Goal: Task Accomplishment & Management: Manage account settings

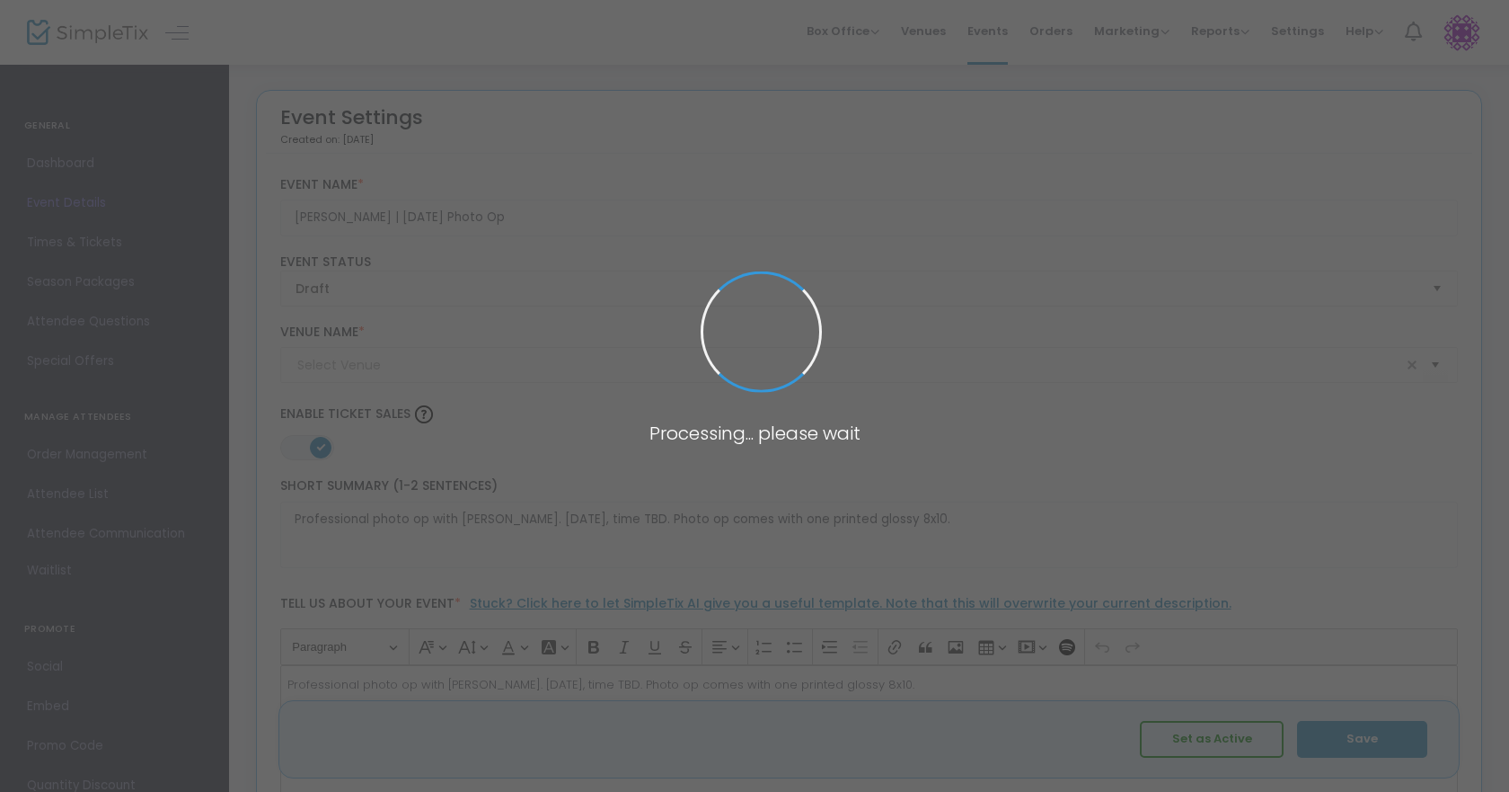
type input "[GEOGRAPHIC_DATA] in [GEOGRAPHIC_DATA] [US_STATE]"
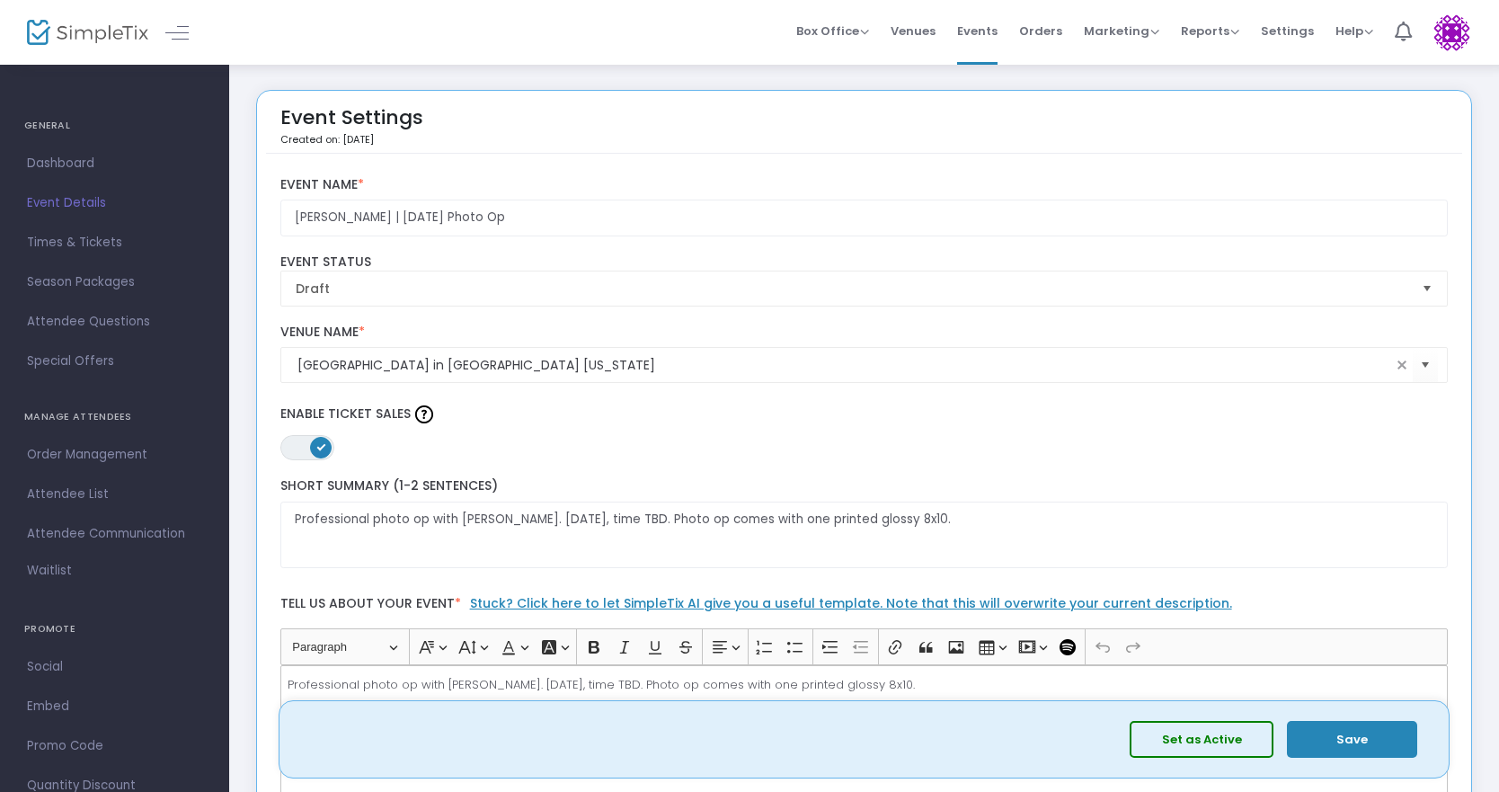
click at [1185, 737] on button "Set as Active" at bounding box center [1201, 739] width 144 height 37
click at [1330, 739] on button "Save" at bounding box center [1352, 739] width 130 height 37
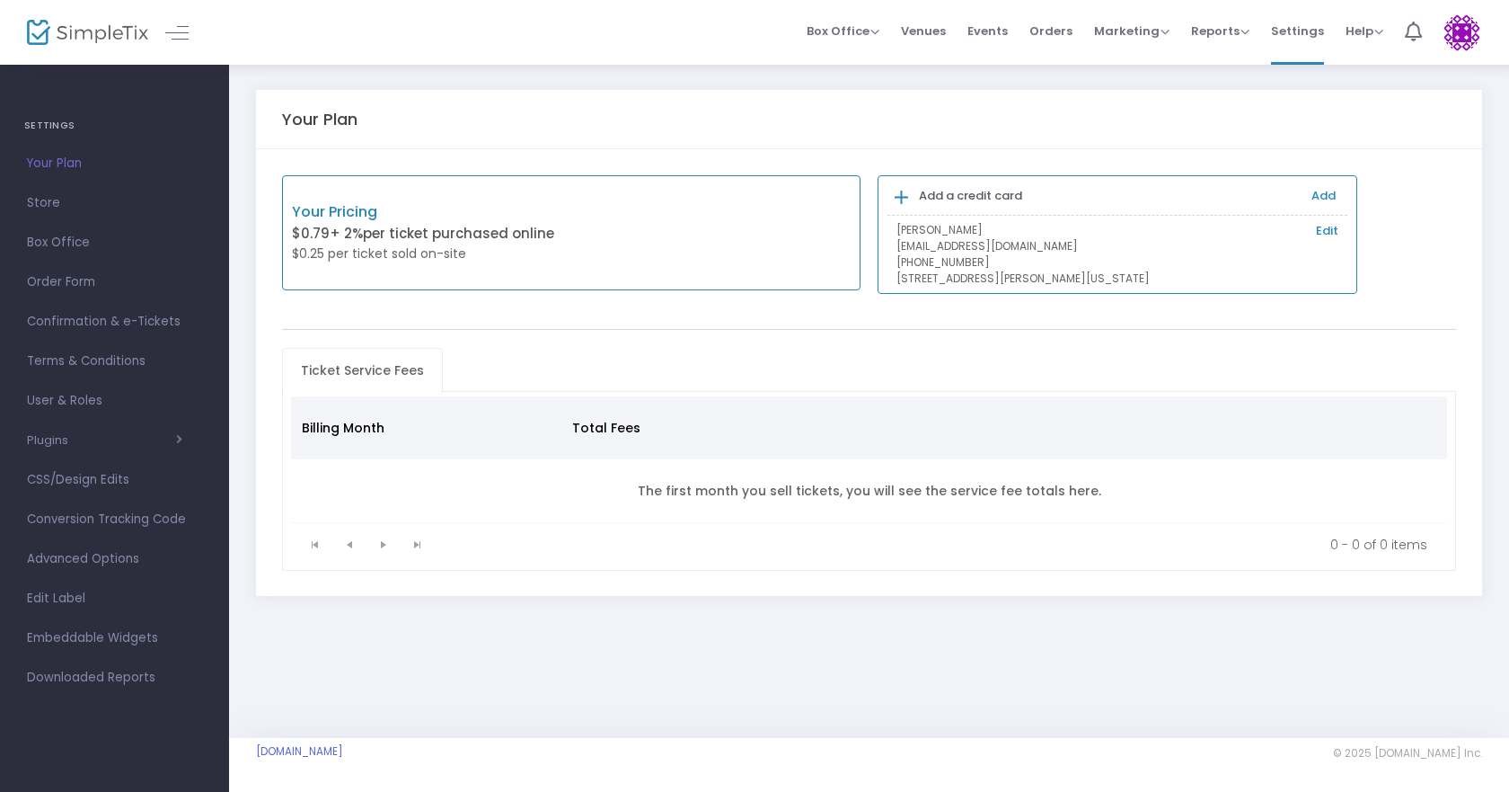
click at [530, 246] on p "$0.25 per ticket sold on-site" at bounding box center [431, 253] width 279 height 19
click at [1295, 32] on span "Settings" at bounding box center [1297, 31] width 53 height 46
click at [67, 158] on span "Your Plan" at bounding box center [114, 163] width 175 height 23
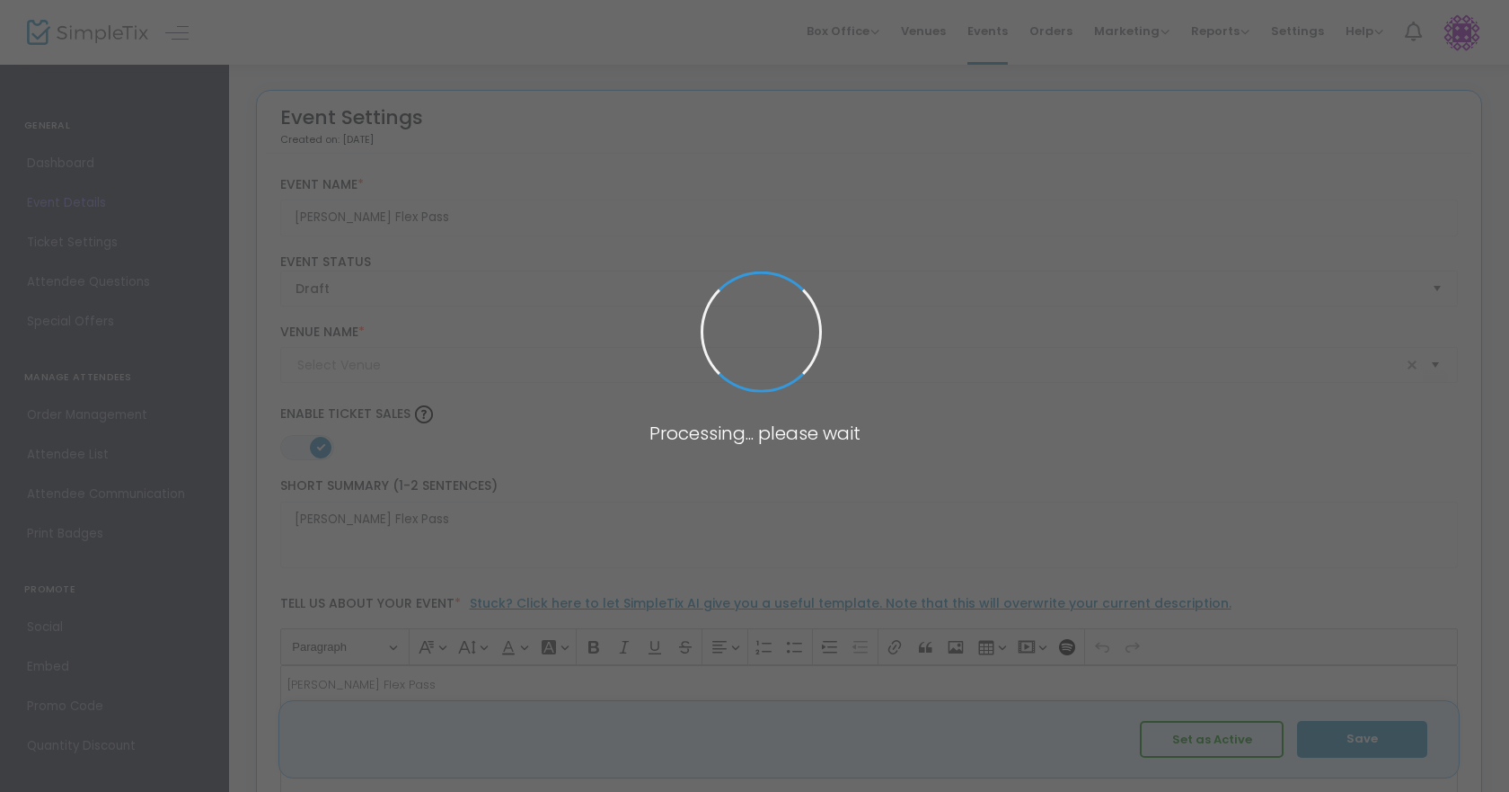
type input "[GEOGRAPHIC_DATA] in [GEOGRAPHIC_DATA] [US_STATE]"
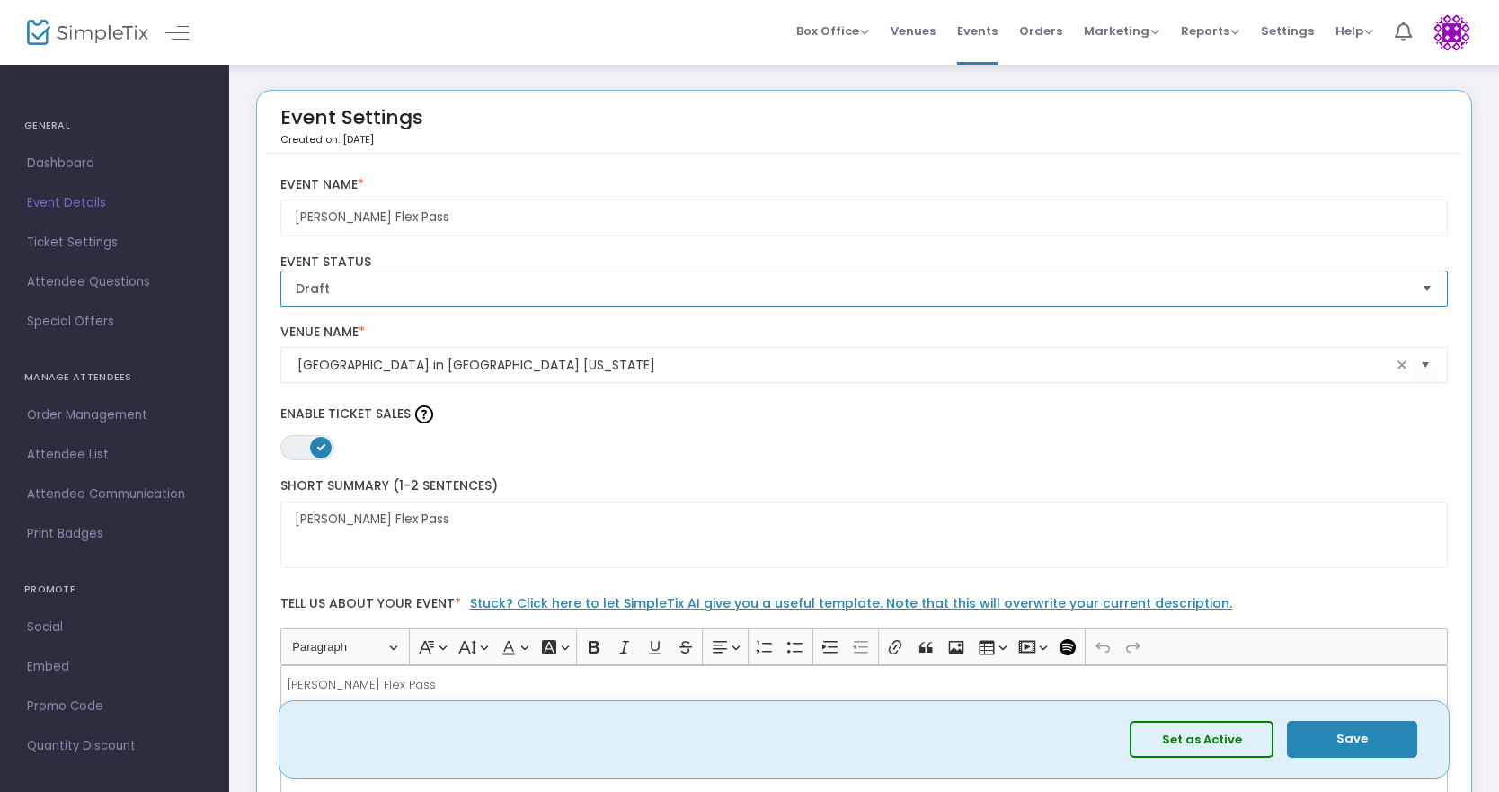
click at [492, 296] on span "Draft" at bounding box center [852, 288] width 1112 height 18
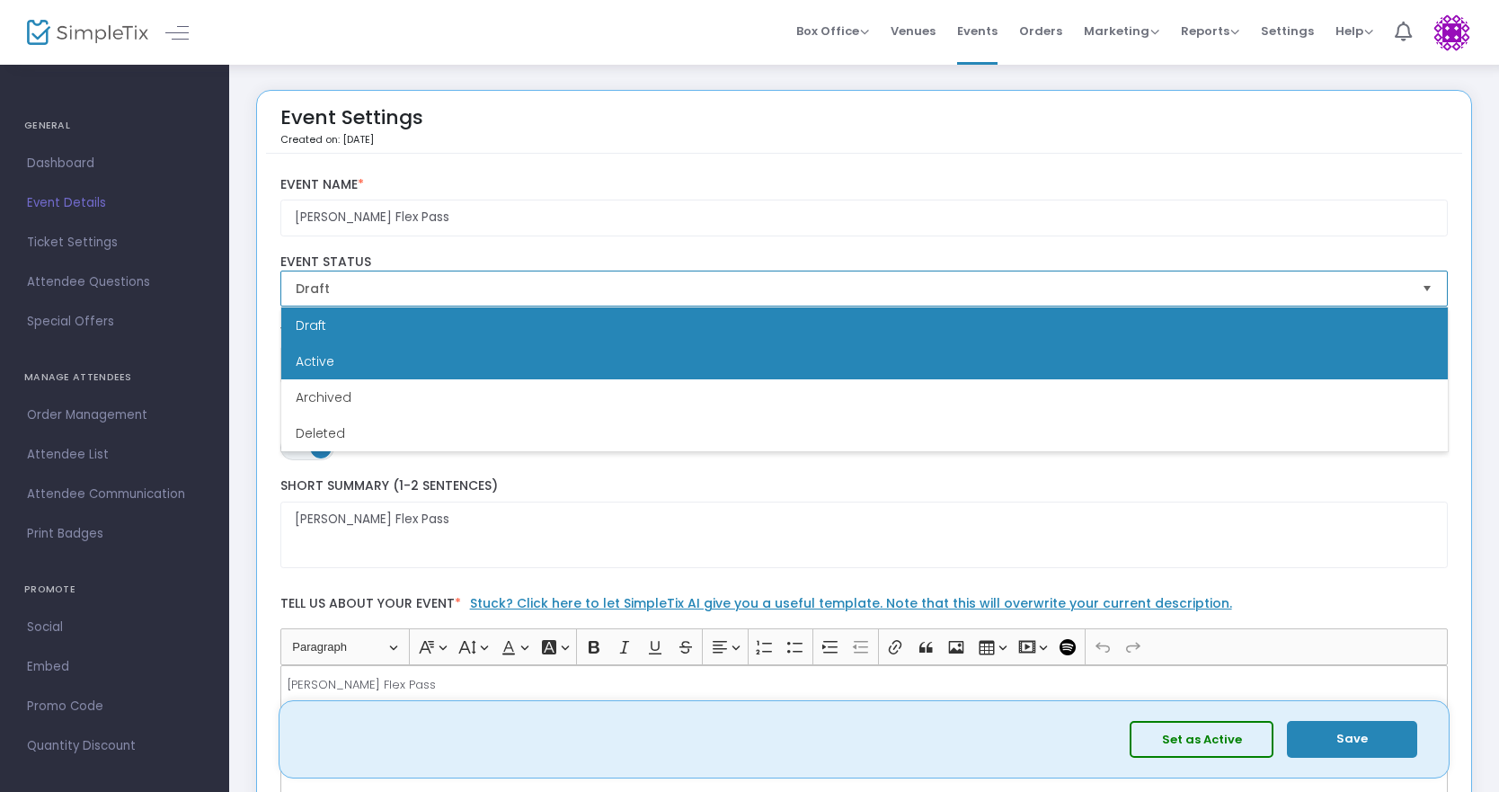
click at [479, 358] on li "Active" at bounding box center [864, 361] width 1166 height 36
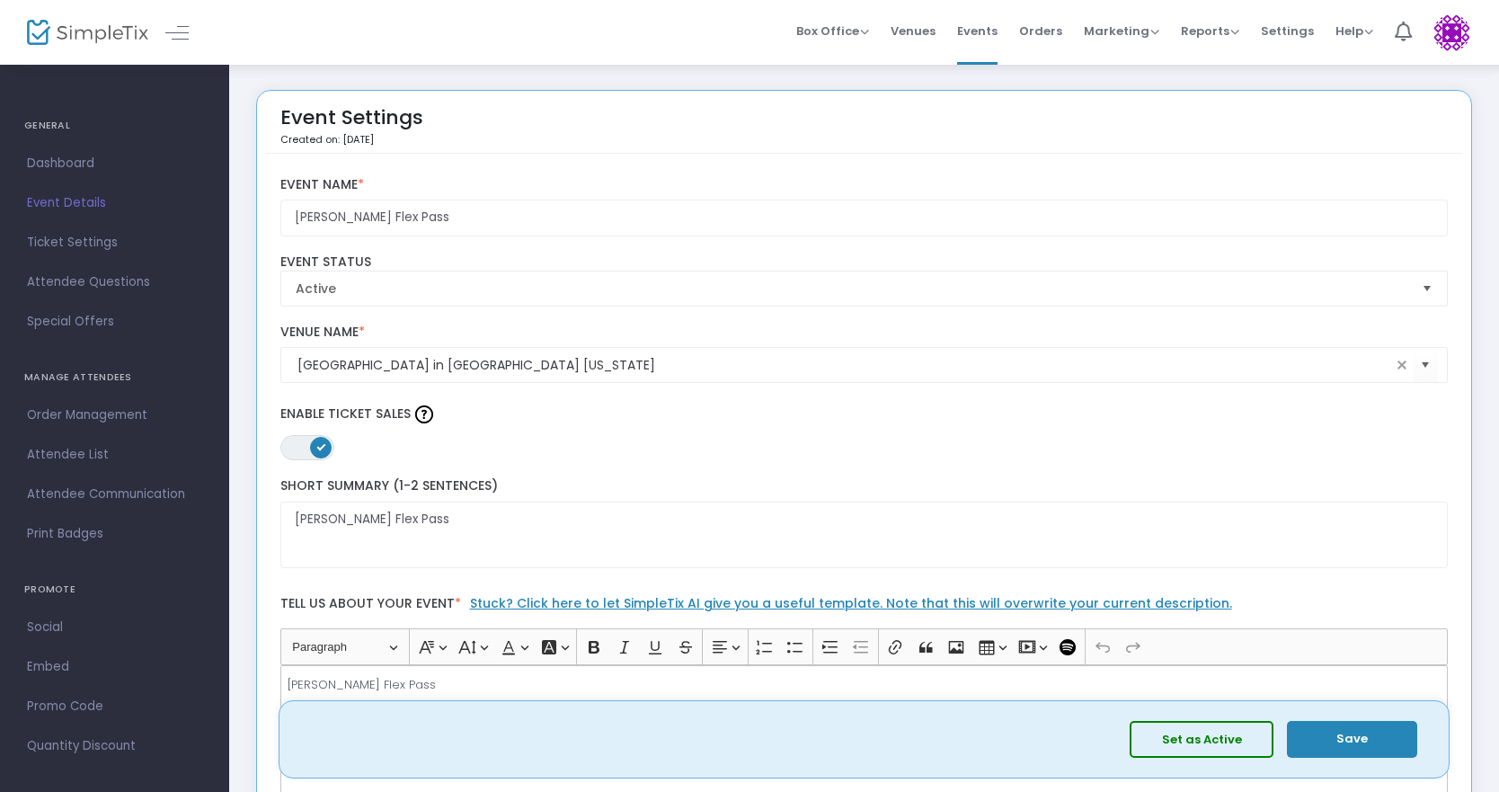
click at [1328, 729] on button "Save" at bounding box center [1352, 739] width 130 height 37
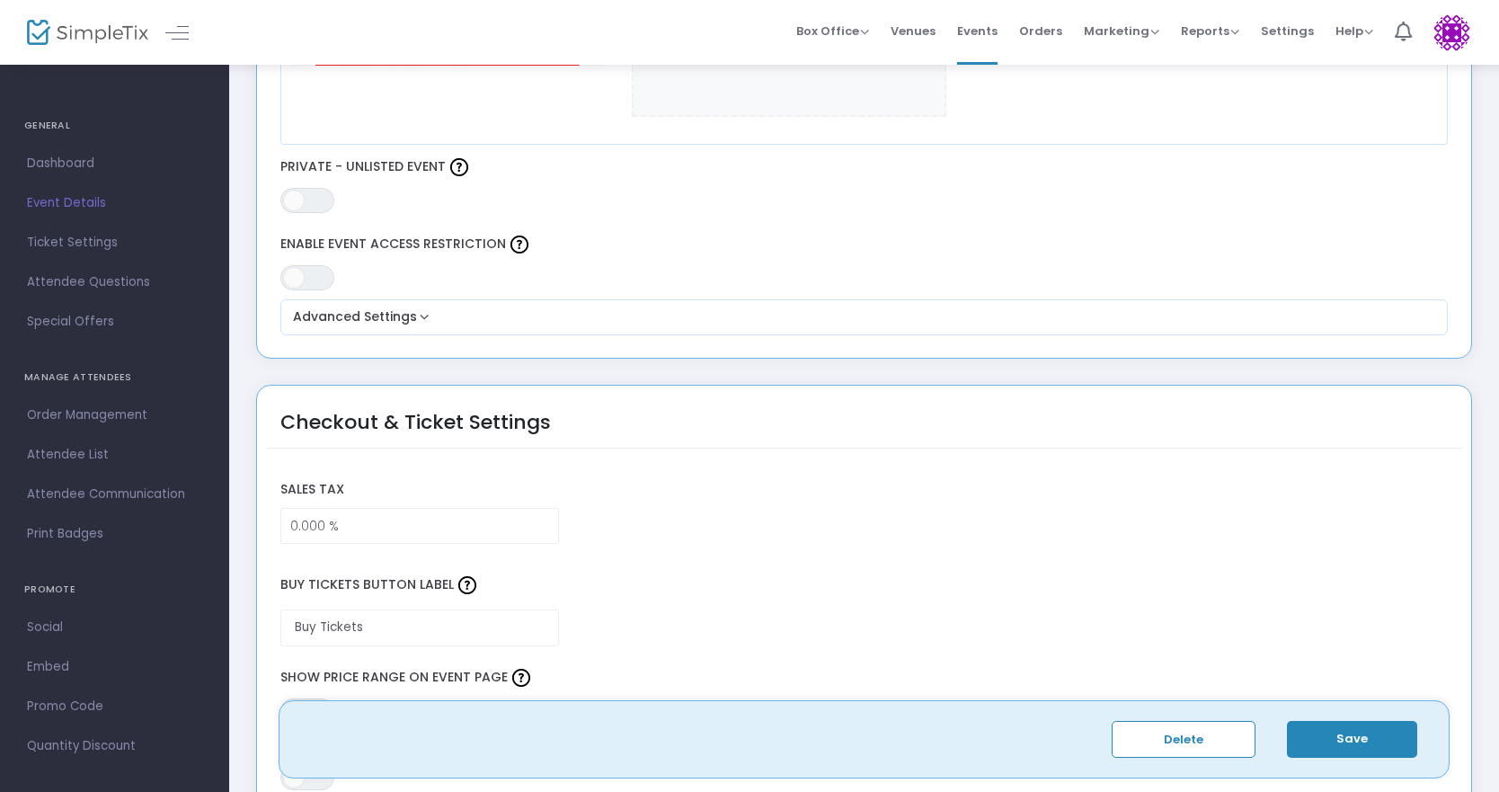
scroll to position [1078, 0]
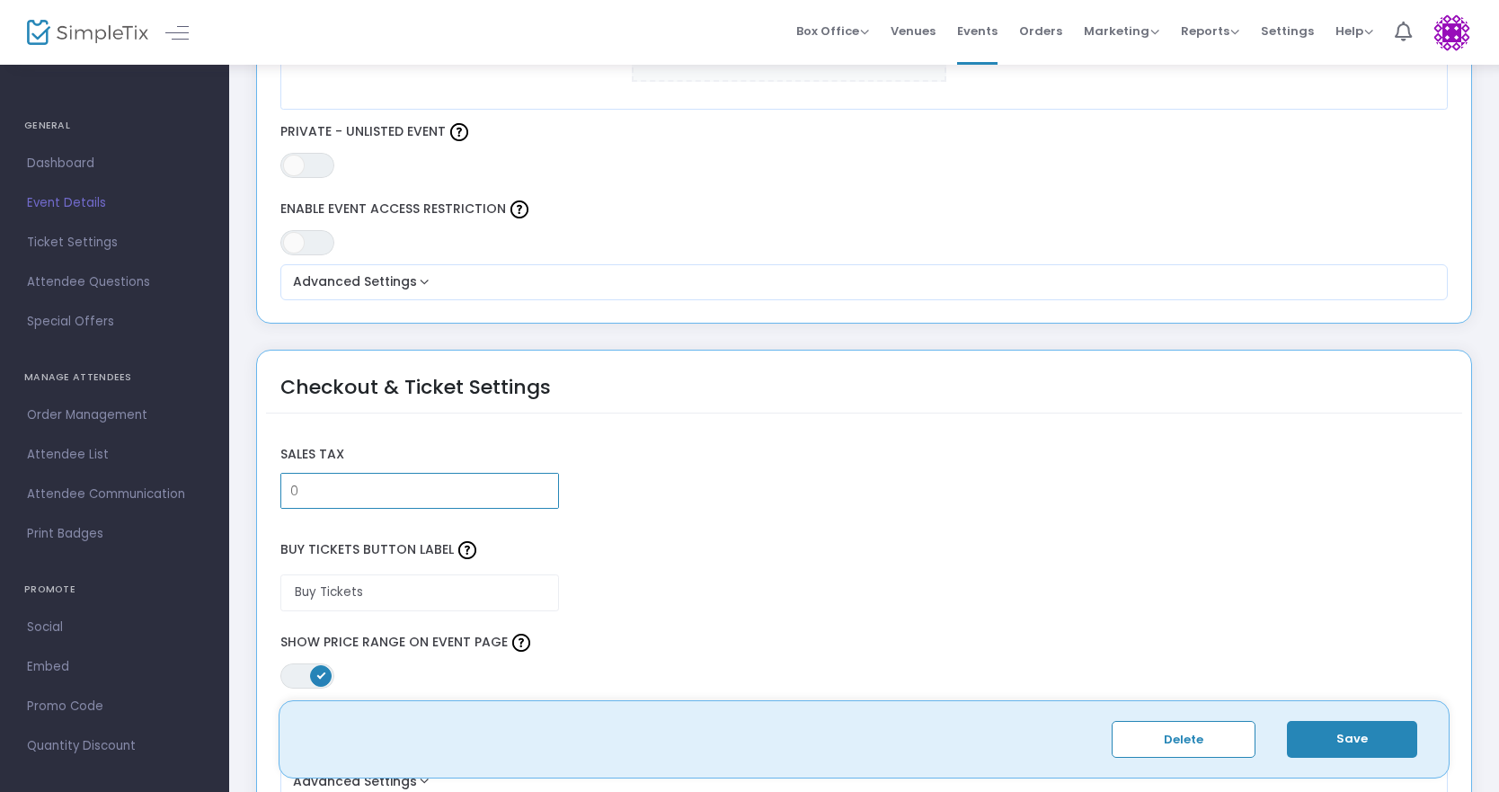
click at [491, 500] on input "0" at bounding box center [419, 490] width 277 height 34
paste input "8.375"
type input "8.375 %"
click at [846, 501] on div "Sales Tax 8.375 %" at bounding box center [863, 473] width 1185 height 91
click at [438, 596] on input "Buy Tickets" at bounding box center [419, 592] width 279 height 37
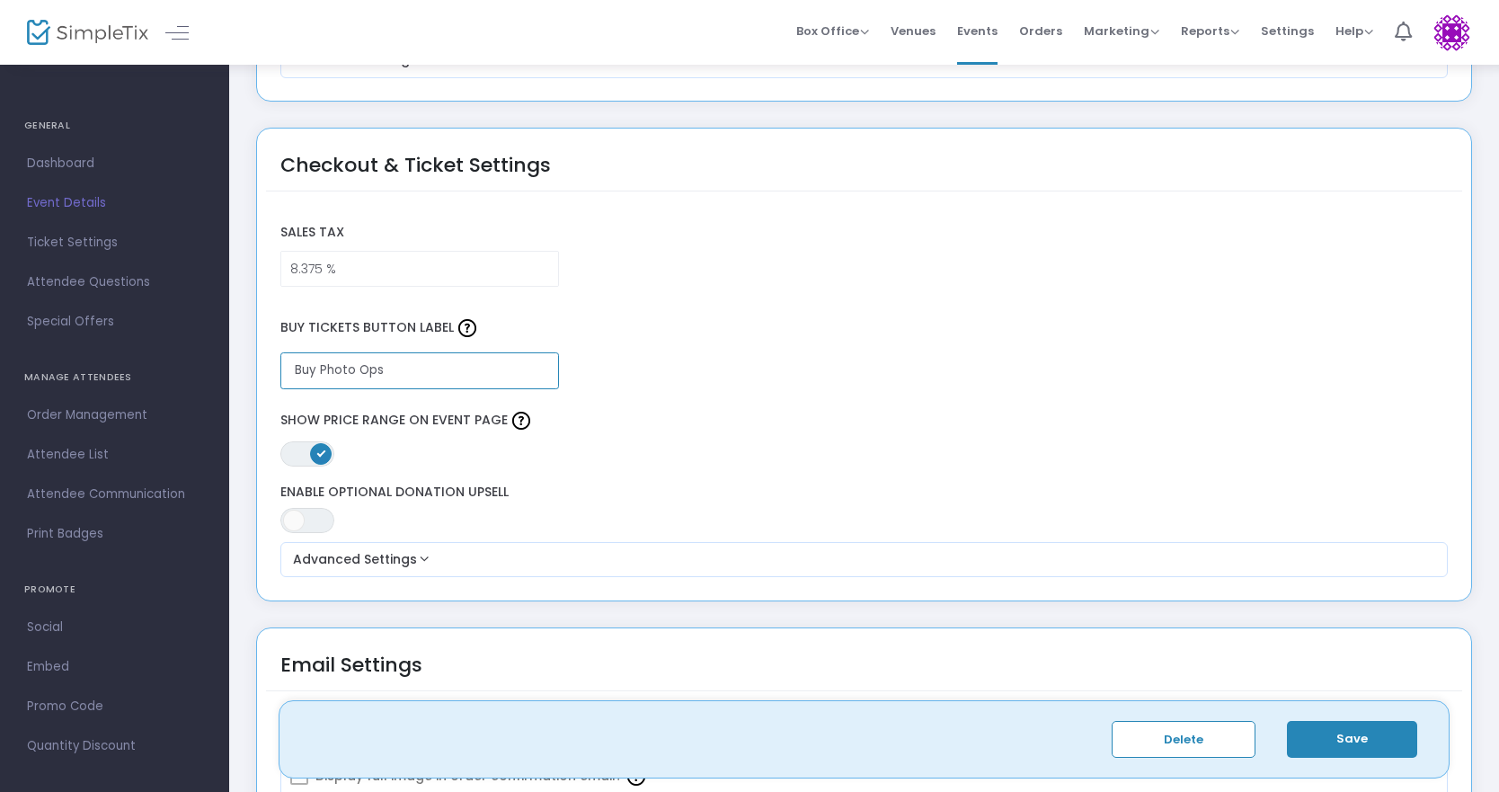
scroll to position [1348, 0]
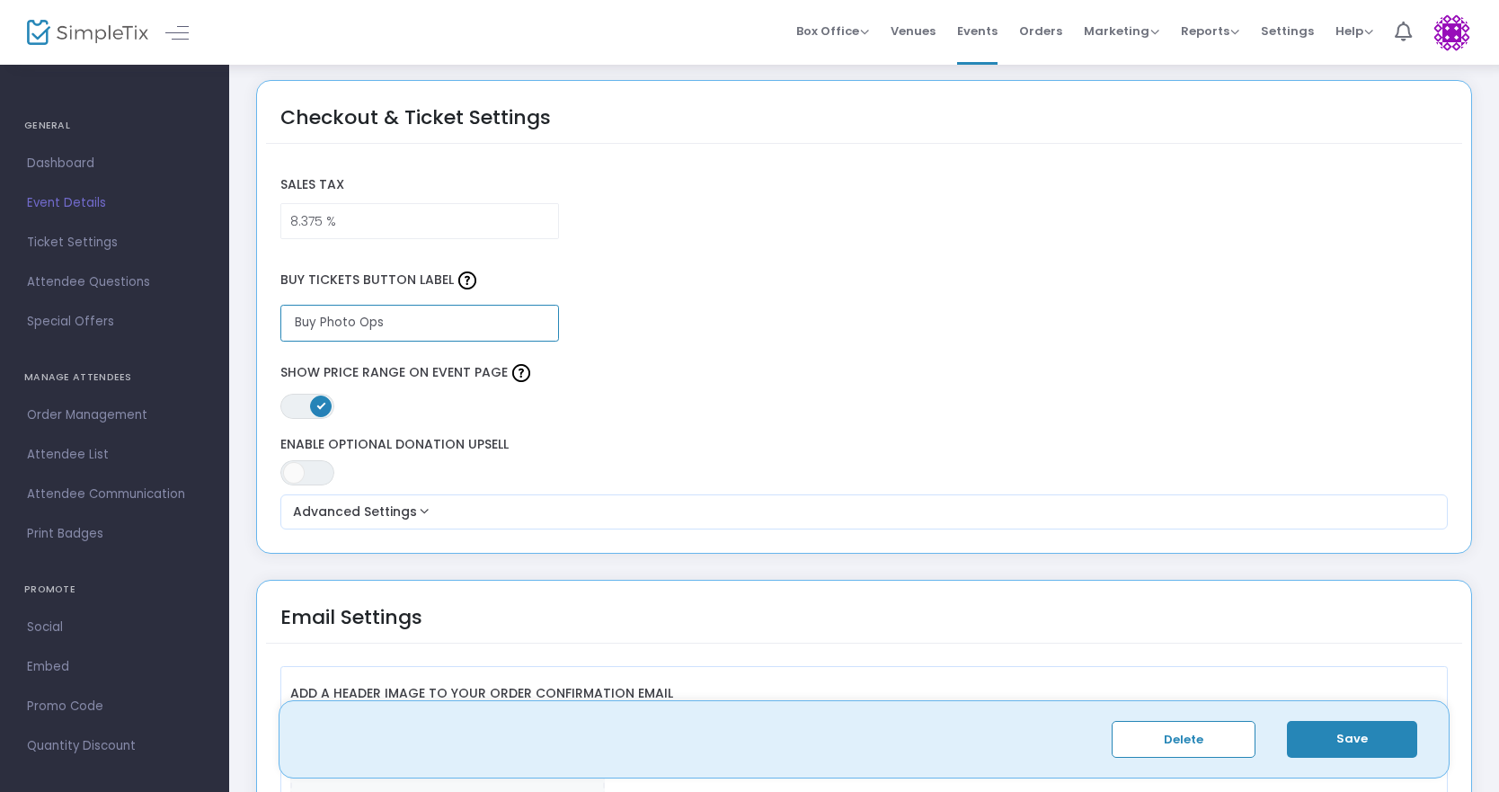
type input "Buy Photo Ops"
click at [283, 407] on span "ON OFF" at bounding box center [307, 406] width 54 height 25
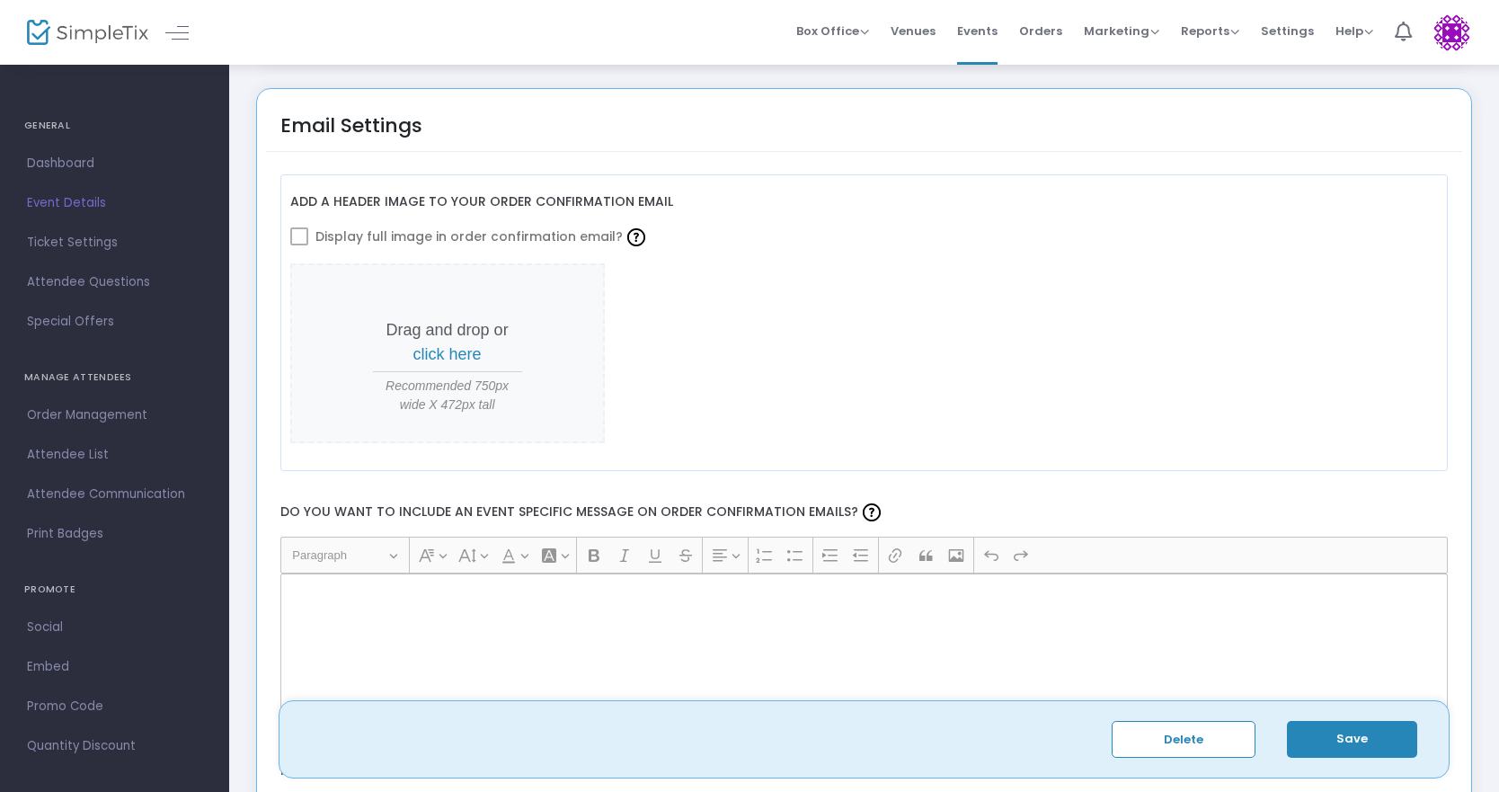
scroll to position [1887, 0]
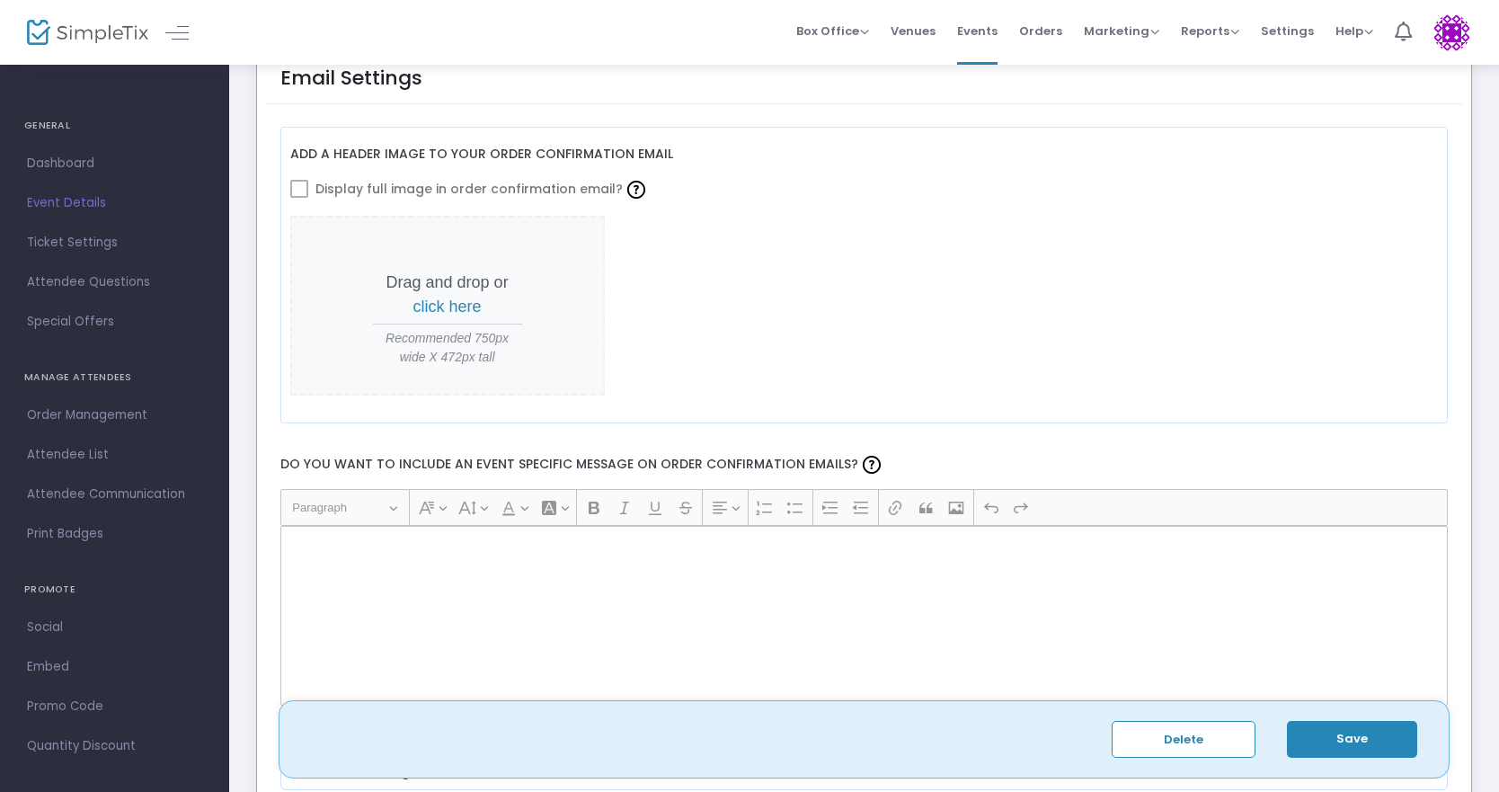
click at [457, 309] on span "click here" at bounding box center [447, 306] width 68 height 18
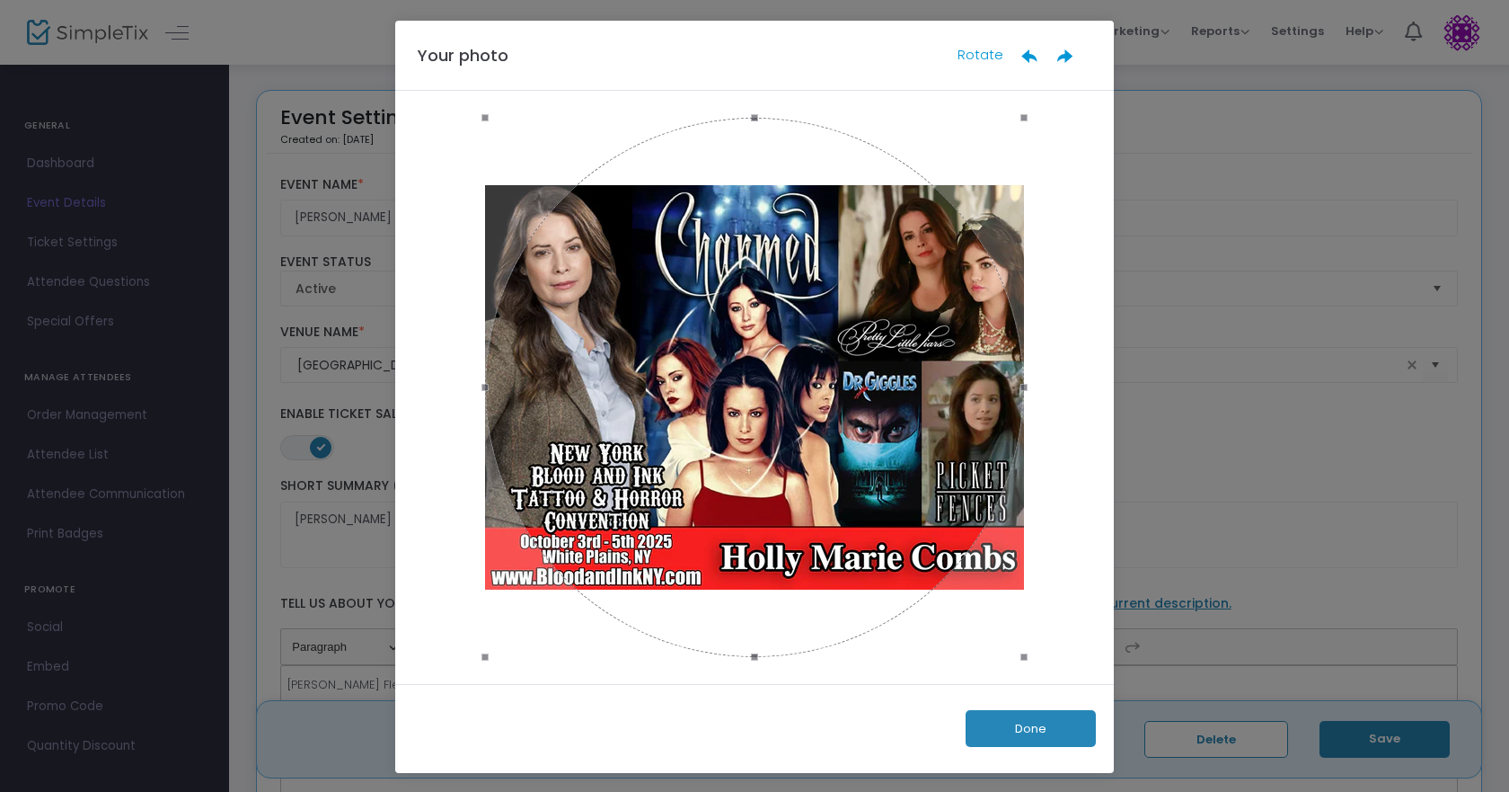
click at [1281, 300] on ngb-modal-window "Your photo Rotate Done" at bounding box center [754, 396] width 1509 height 792
click at [1017, 733] on button "Done" at bounding box center [1031, 728] width 130 height 37
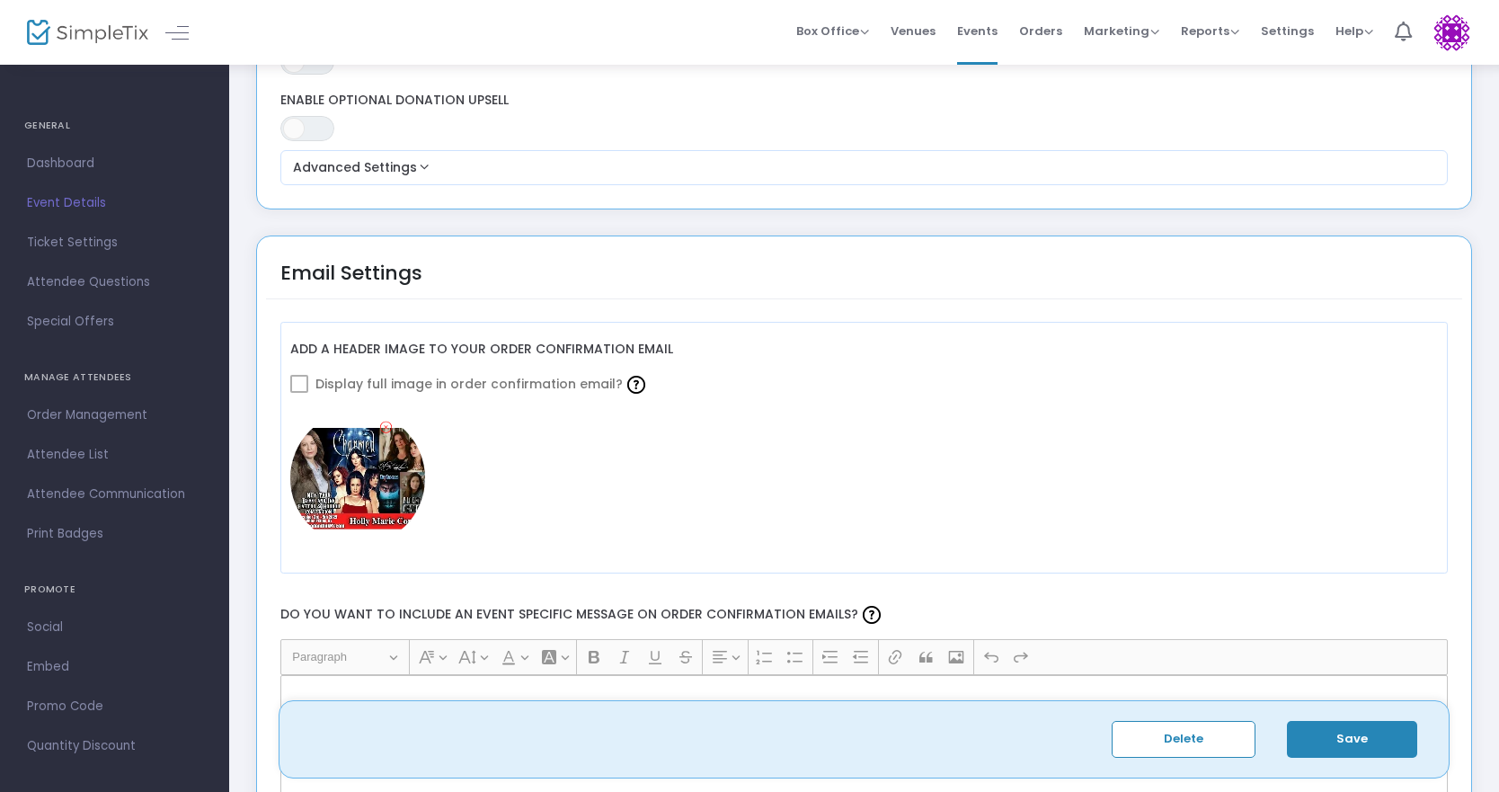
scroll to position [1797, 0]
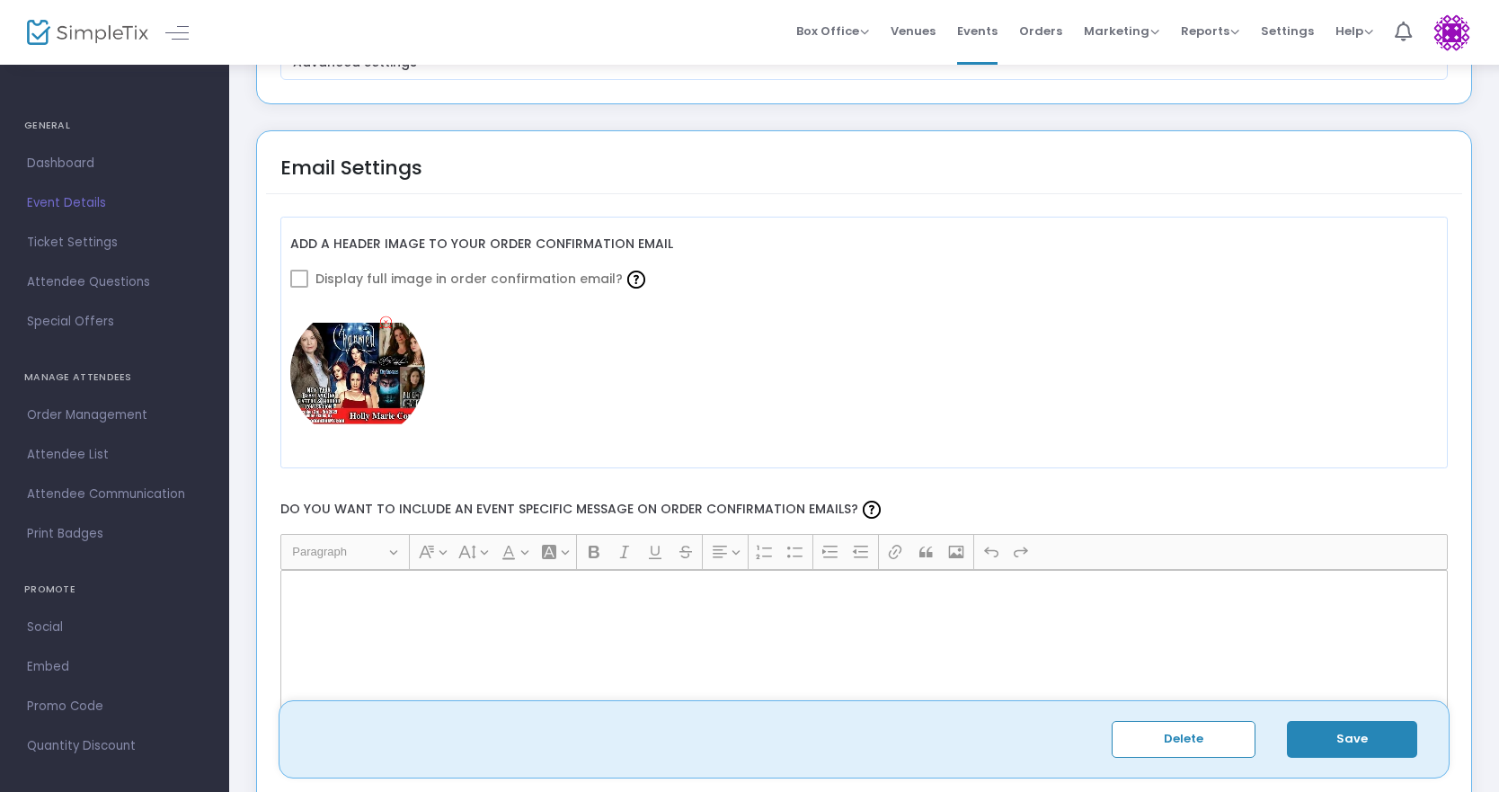
click at [385, 324] on icon at bounding box center [386, 322] width 12 height 17
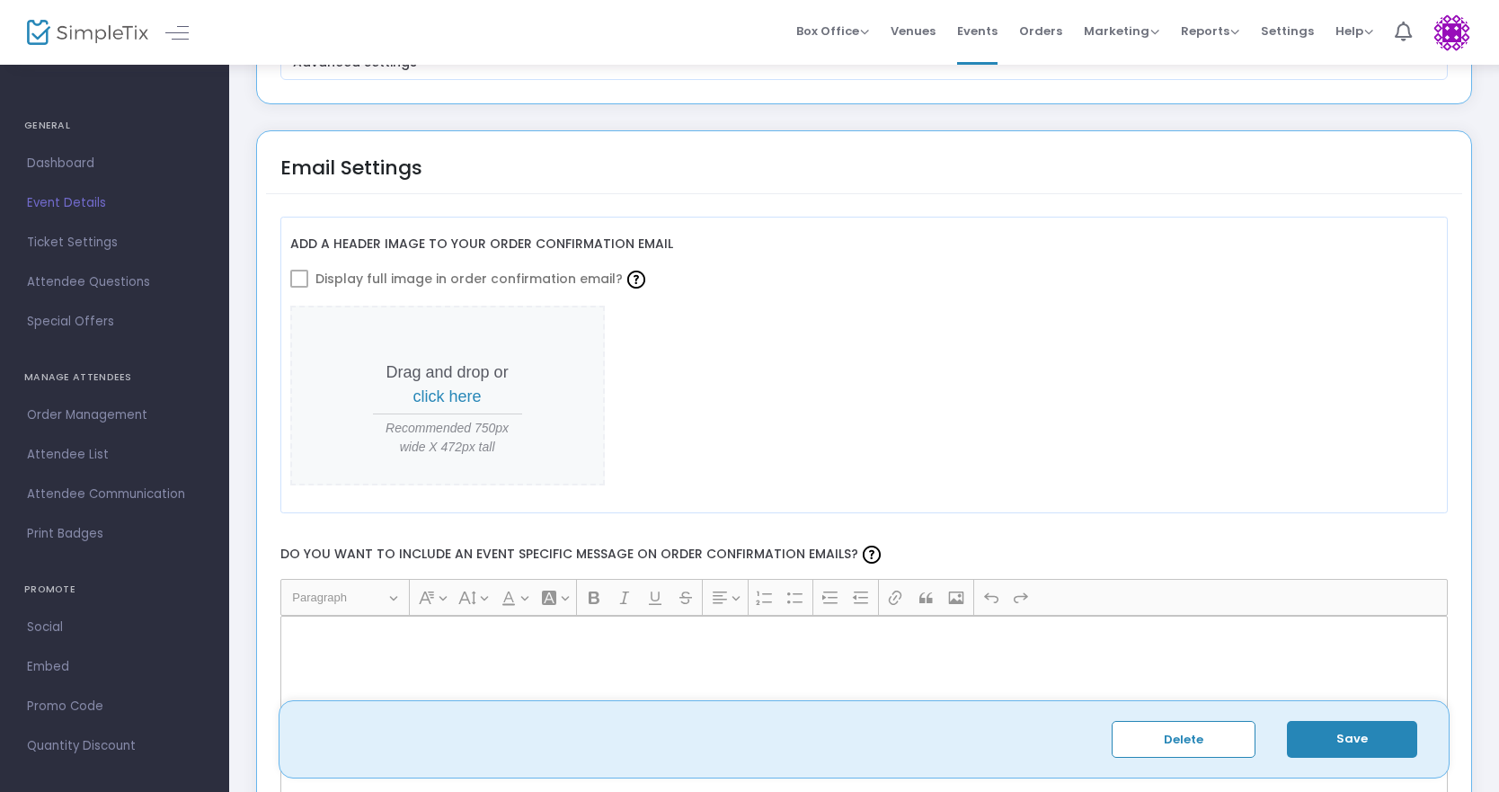
click at [305, 277] on span at bounding box center [299, 279] width 18 height 18
click at [301, 282] on span at bounding box center [299, 279] width 18 height 18
click at [296, 280] on span at bounding box center [299, 279] width 18 height 18
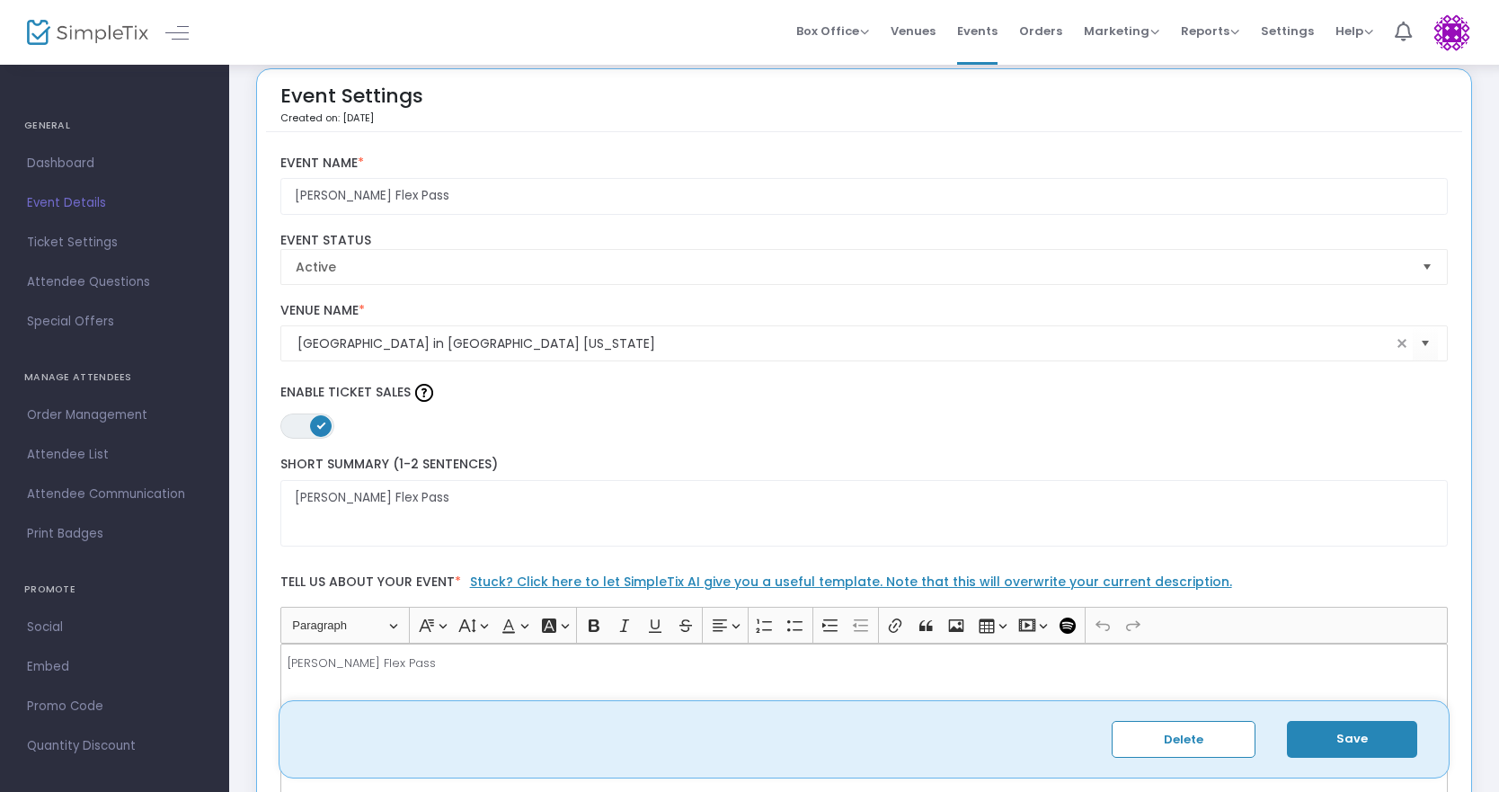
scroll to position [0, 0]
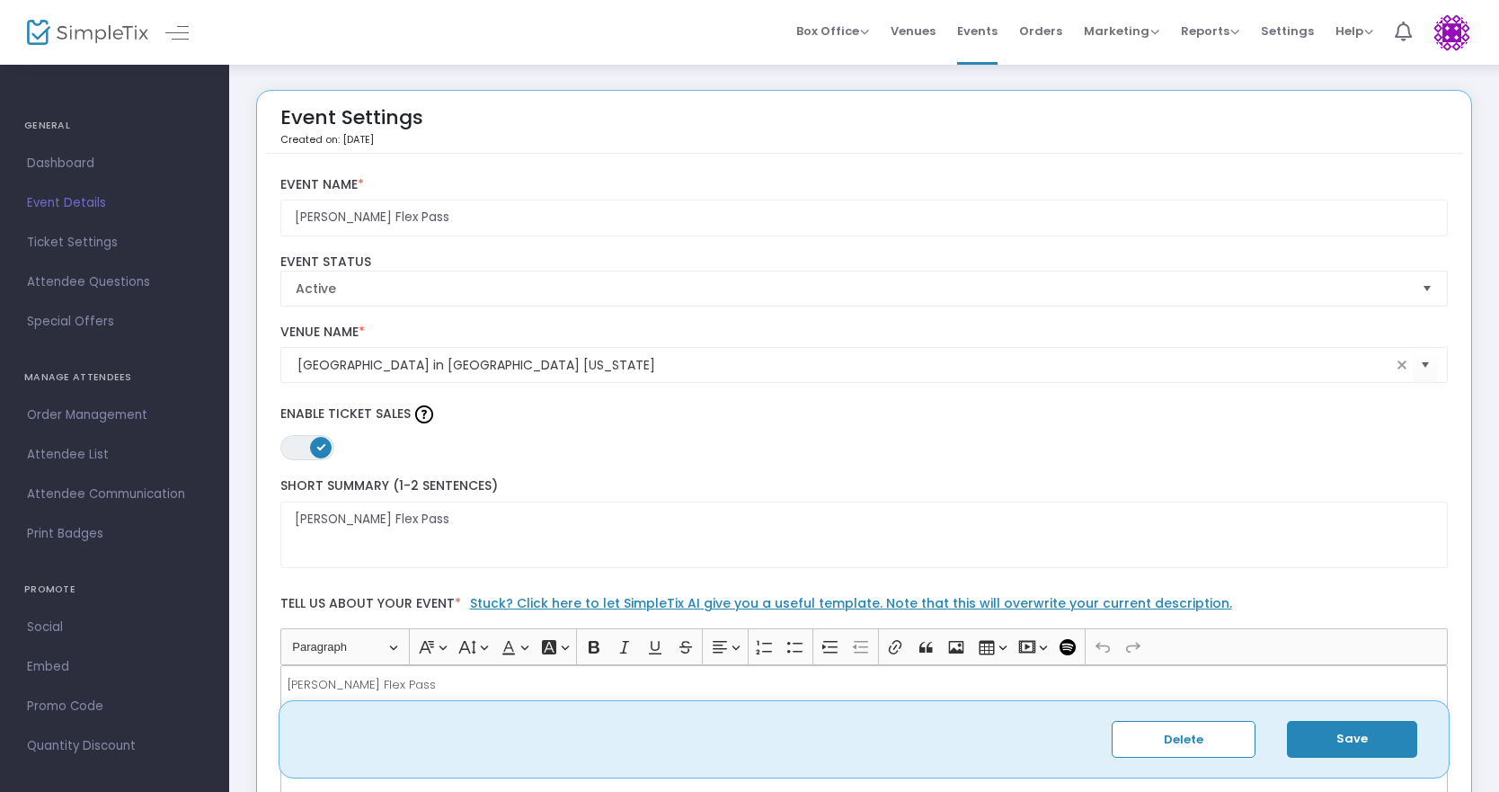
click at [1365, 729] on button "Save" at bounding box center [1352, 739] width 130 height 37
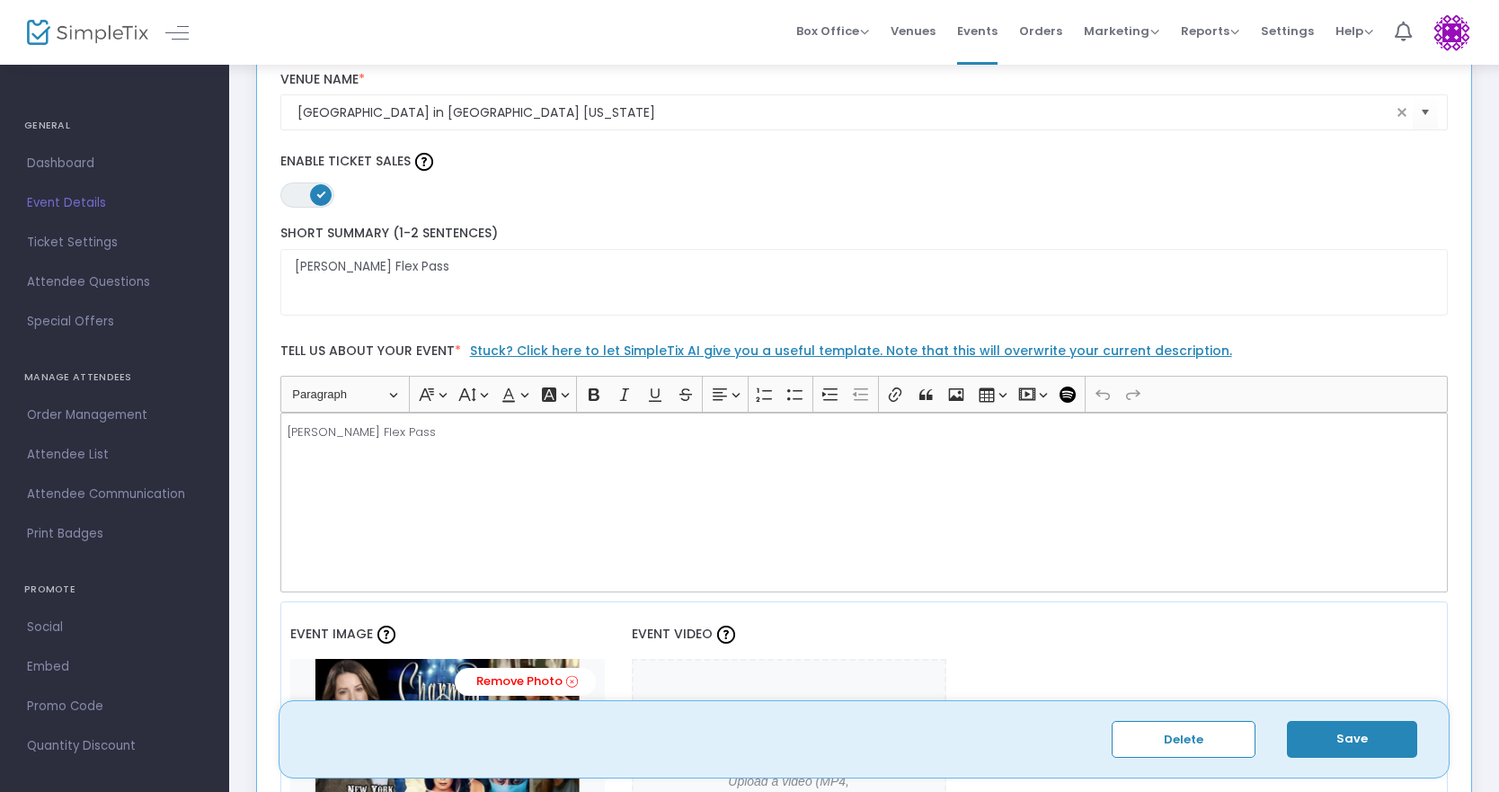
scroll to position [270, 0]
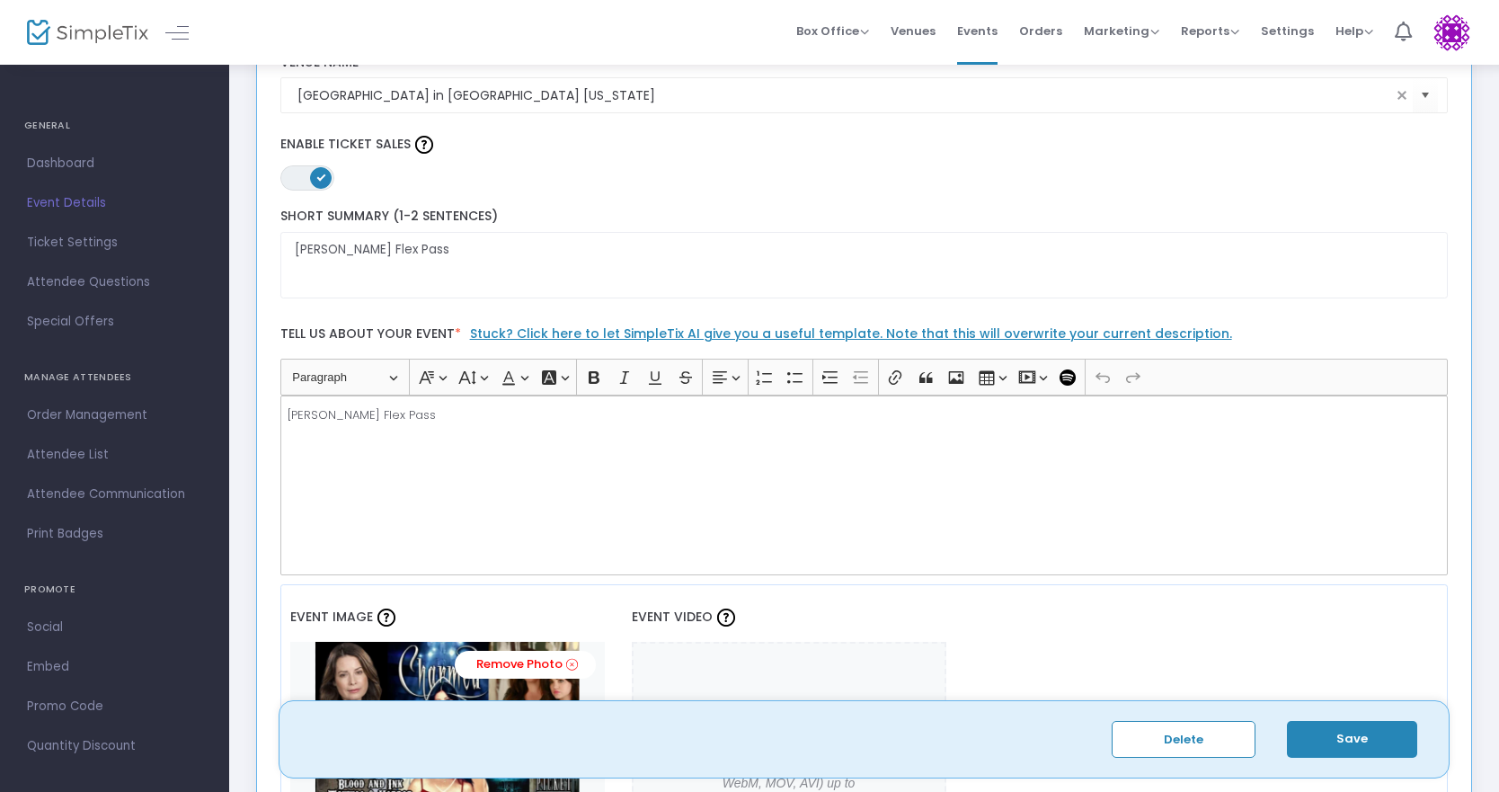
click at [498, 457] on div "Holly Flex Pass" at bounding box center [864, 485] width 1168 height 180
drag, startPoint x: 438, startPoint y: 435, endPoint x: 338, endPoint y: 496, distance: 117.7
click at [296, 460] on div "Holly Flex Pass" at bounding box center [864, 485] width 1168 height 180
click at [1357, 739] on button "Save" at bounding box center [1352, 739] width 130 height 37
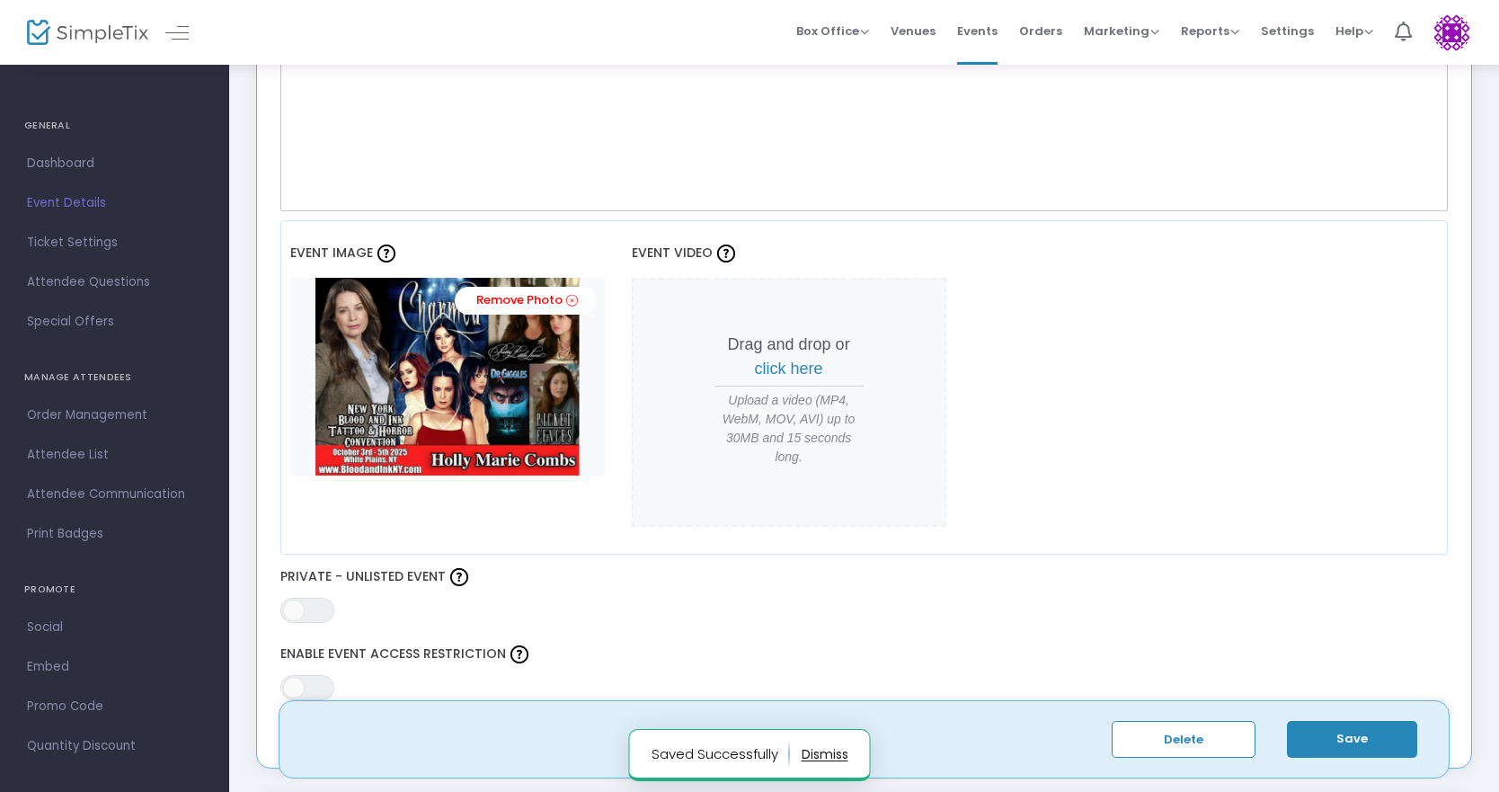
scroll to position [719, 0]
